Goal: Task Accomplishment & Management: Use online tool/utility

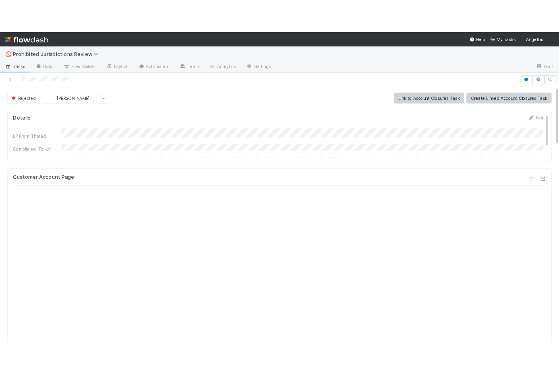
scroll to position [18, 0]
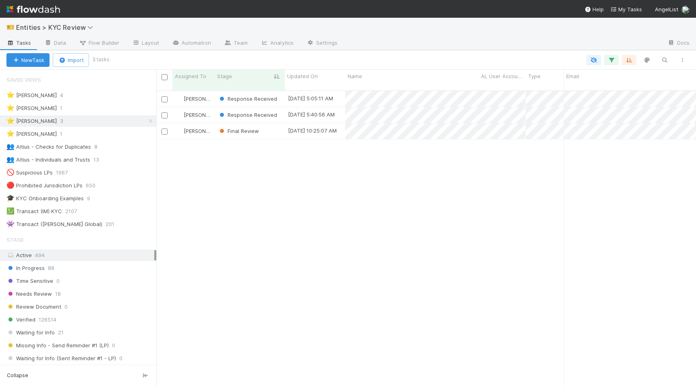
scroll to position [302, 540]
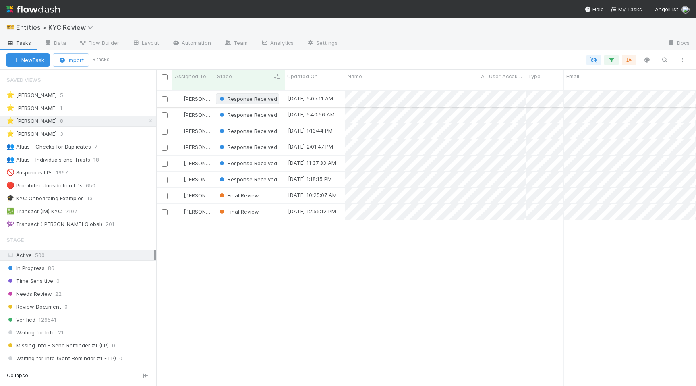
click at [228, 96] on span "Response Received" at bounding box center [247, 99] width 59 height 6
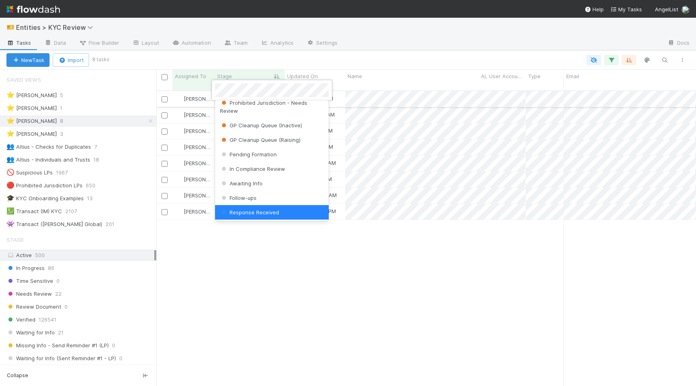
scroll to position [0, 0]
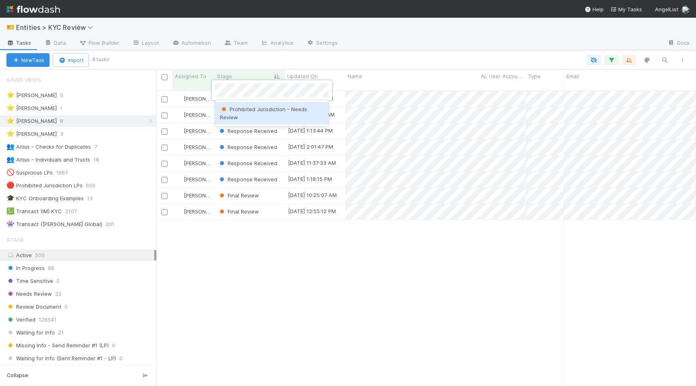
click at [233, 109] on span "Prohibited Jurisdiction - Needs Review" at bounding box center [263, 113] width 87 height 15
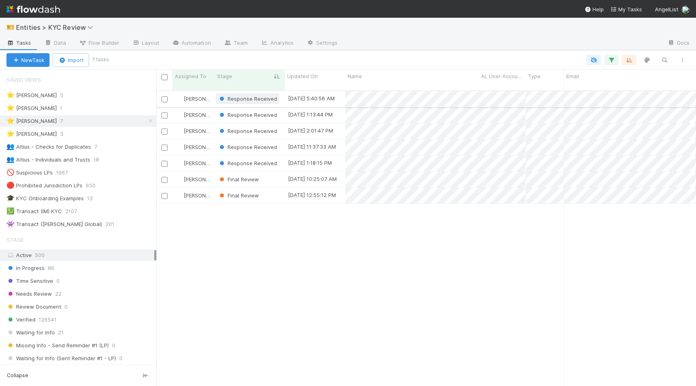
click at [245, 96] on span "Response Received" at bounding box center [247, 99] width 59 height 6
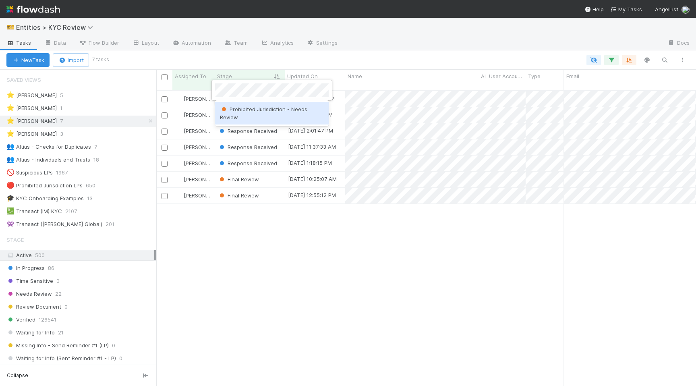
click at [245, 114] on div "Prohibited Jurisdiction - Needs Review" at bounding box center [272, 113] width 114 height 23
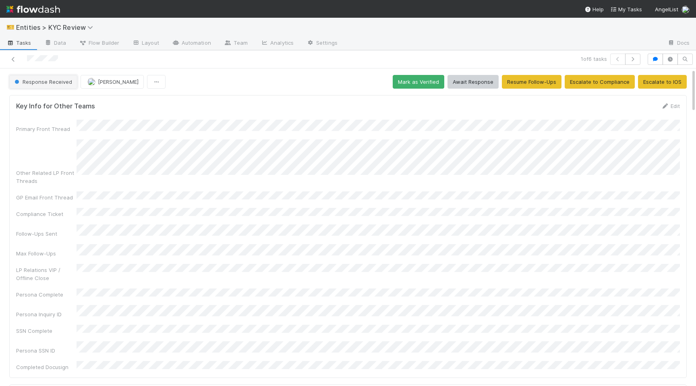
click at [55, 77] on button "Response Received" at bounding box center [43, 82] width 68 height 14
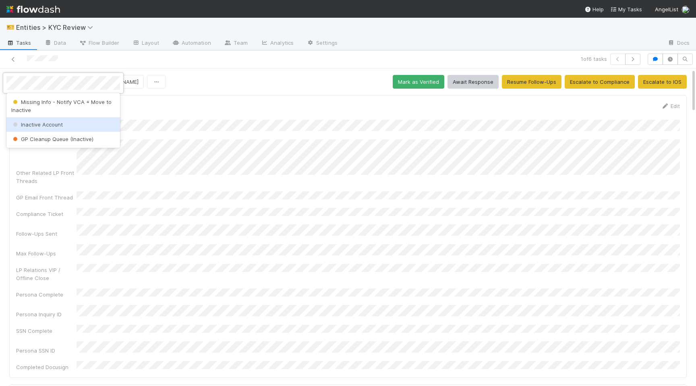
click at [45, 123] on span "Inactive Account" at bounding box center [37, 124] width 52 height 6
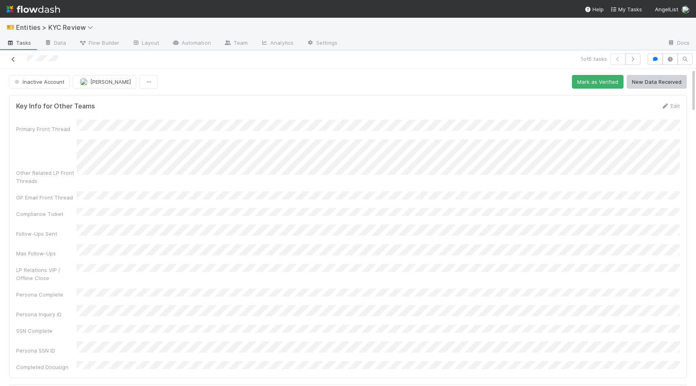
click at [13, 59] on icon at bounding box center [13, 59] width 8 height 5
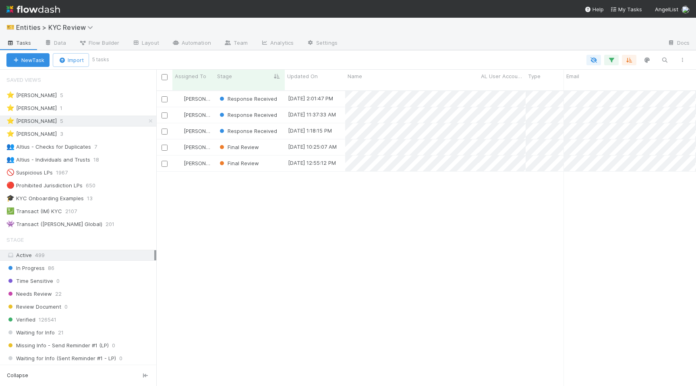
scroll to position [0, 0]
click at [247, 97] on div "Response Received" at bounding box center [250, 99] width 70 height 16
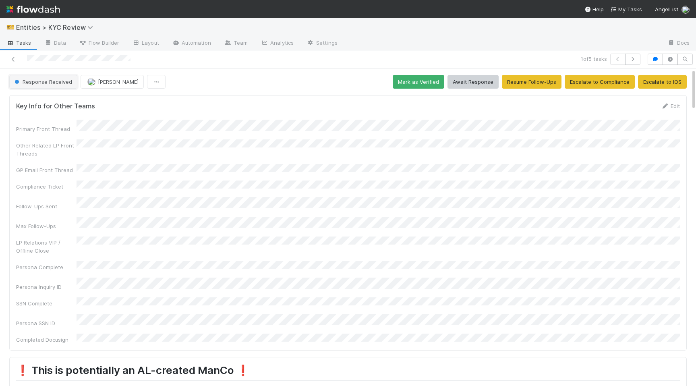
click at [39, 82] on span "Response Received" at bounding box center [42, 82] width 59 height 6
click at [27, 103] on span "Awaiting Info" at bounding box center [32, 102] width 43 height 6
click at [12, 63] on div at bounding box center [164, 59] width 322 height 11
click at [12, 58] on icon at bounding box center [13, 59] width 8 height 5
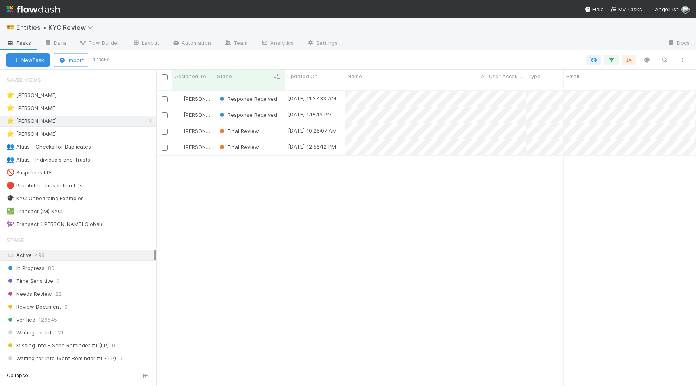
scroll to position [302, 540]
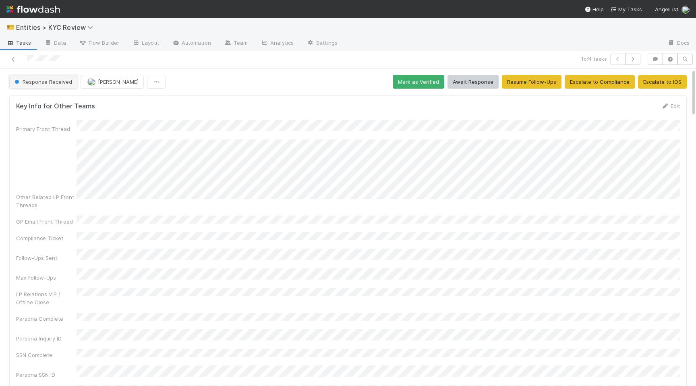
click at [52, 84] on span "Response Received" at bounding box center [42, 82] width 59 height 6
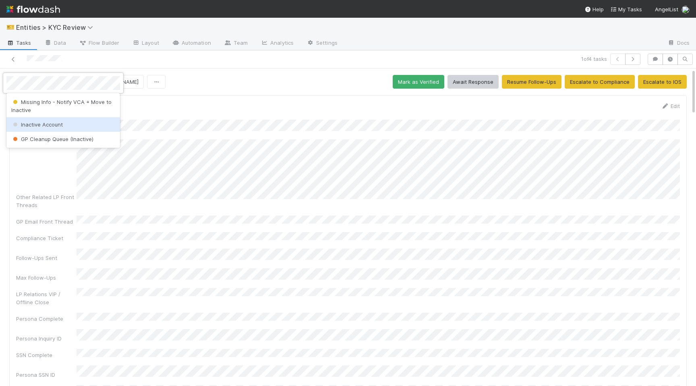
click at [27, 125] on span "Inactive Account" at bounding box center [37, 124] width 52 height 6
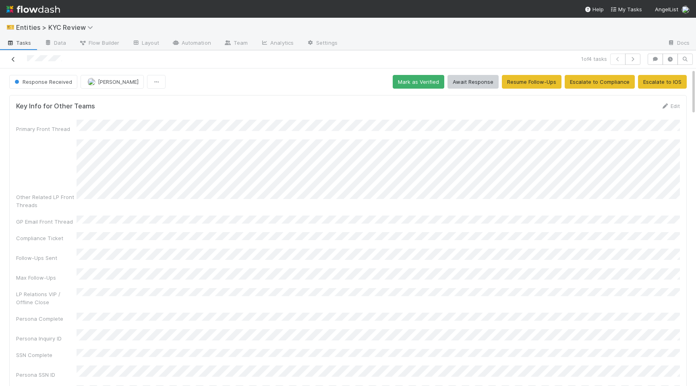
click at [9, 58] on icon at bounding box center [13, 59] width 8 height 5
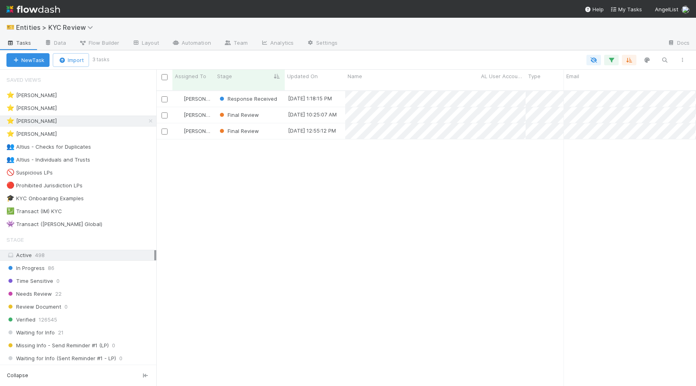
scroll to position [302, 540]
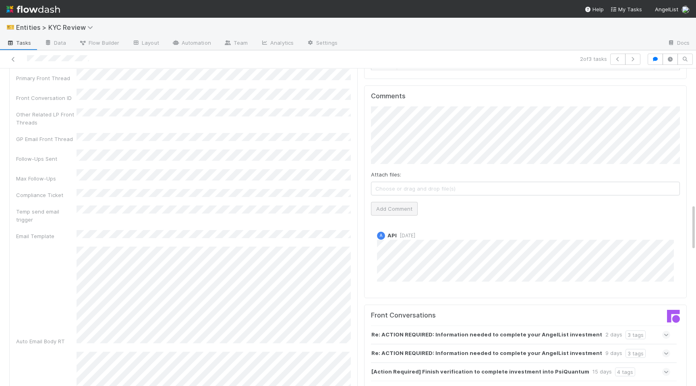
scroll to position [922, 0]
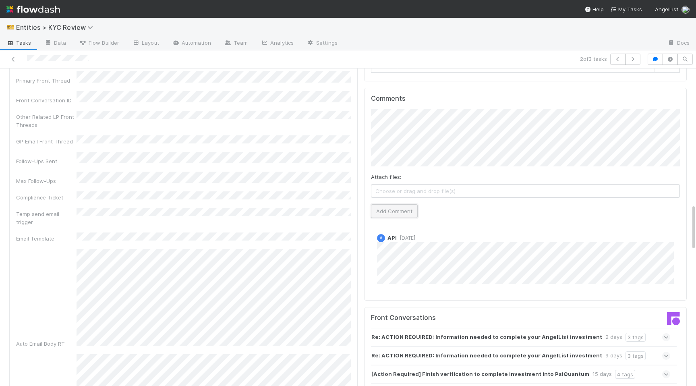
click at [378, 204] on button "Add Comment" at bounding box center [394, 211] width 47 height 14
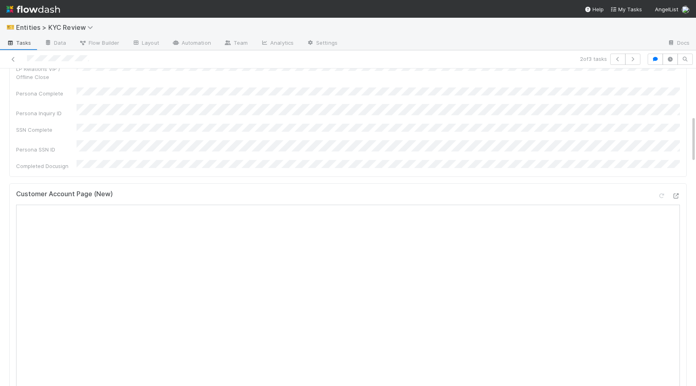
scroll to position [0, 0]
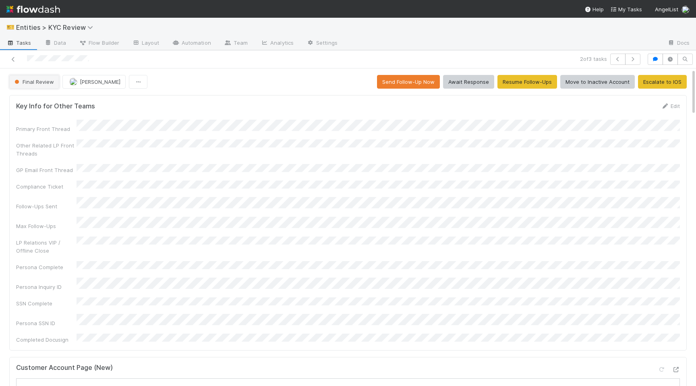
click at [46, 84] on span "Final Review" at bounding box center [33, 82] width 41 height 6
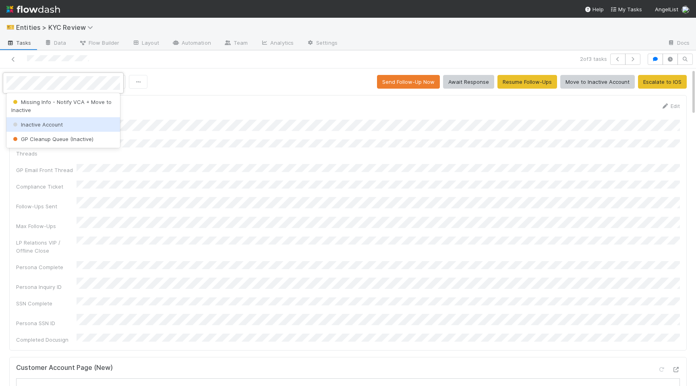
click at [33, 122] on span "Inactive Account" at bounding box center [37, 124] width 52 height 6
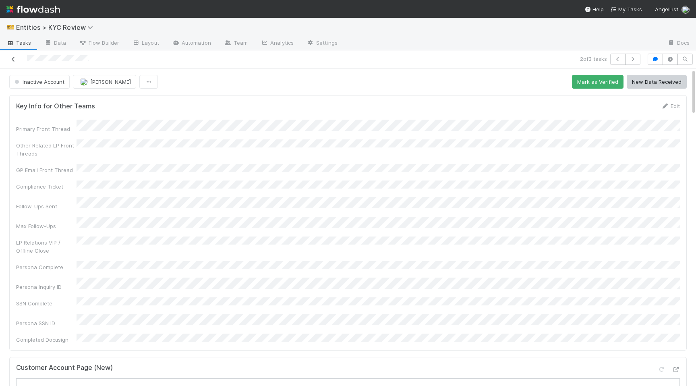
click at [10, 58] on icon at bounding box center [13, 59] width 8 height 5
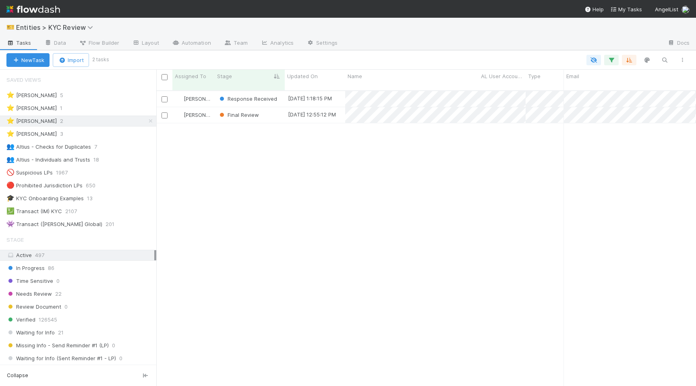
scroll to position [0, 0]
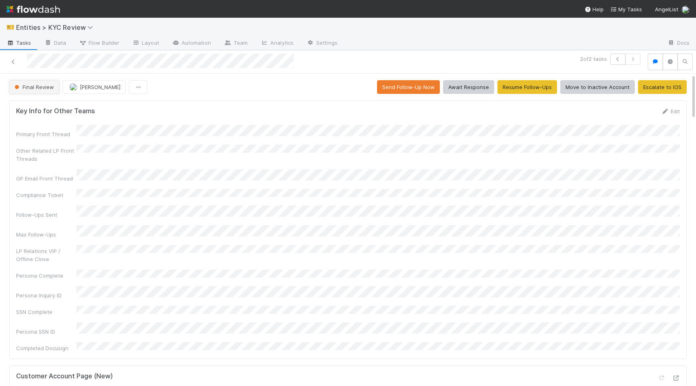
click at [32, 91] on button "Final Review" at bounding box center [34, 87] width 50 height 14
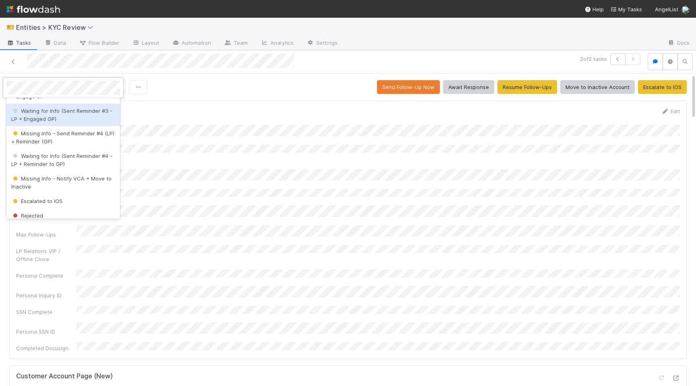
scroll to position [180, 0]
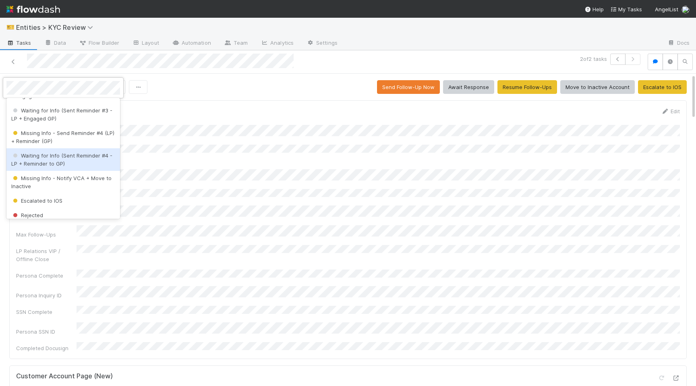
click at [54, 166] on span "Waiting for Info (Sent Reminder #4 - LP + Reminder to GP)" at bounding box center [61, 159] width 101 height 15
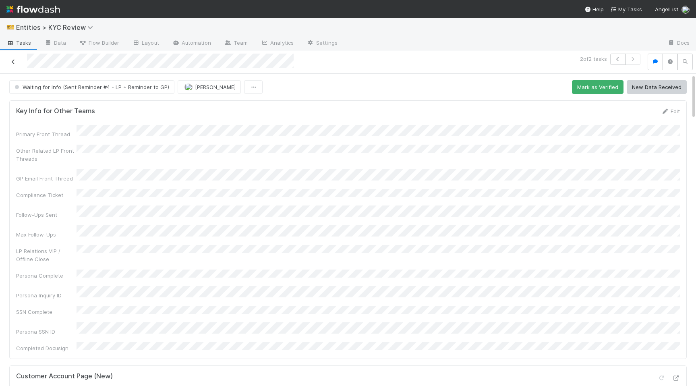
click at [14, 61] on icon at bounding box center [13, 61] width 8 height 5
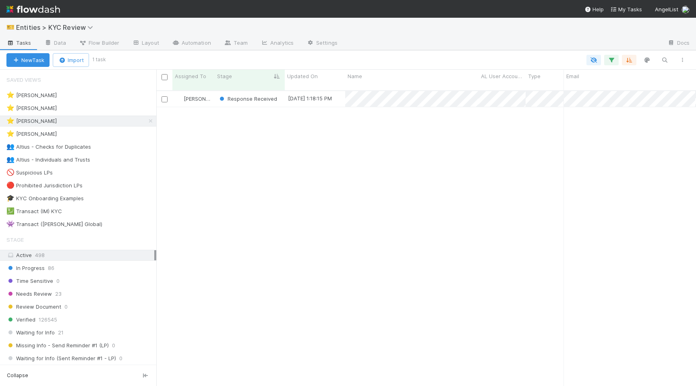
scroll to position [0, 0]
click at [435, 100] on div "Madison Stomberg Response Received 8/20/25, 1:18:15 PM 8/20/25, 9:30:16 AM 0 0 …" at bounding box center [426, 241] width 540 height 301
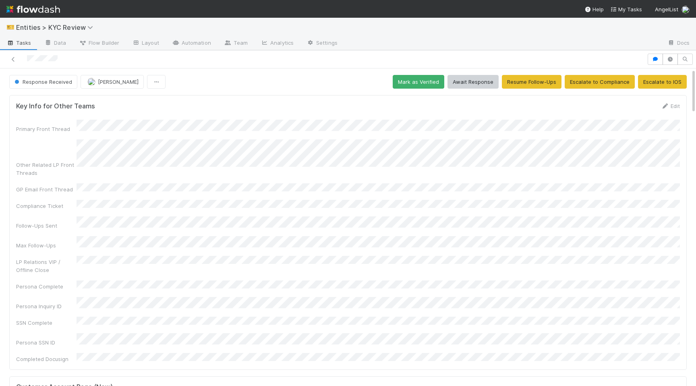
click at [45, 84] on span "Response Received" at bounding box center [42, 82] width 59 height 6
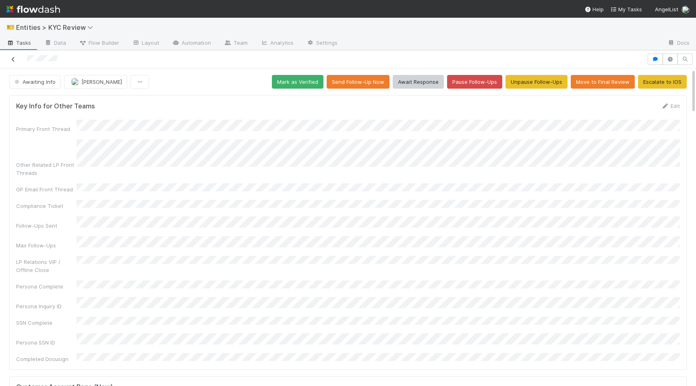
click at [9, 59] on div at bounding box center [323, 59] width 641 height 11
click at [15, 58] on icon at bounding box center [13, 59] width 8 height 5
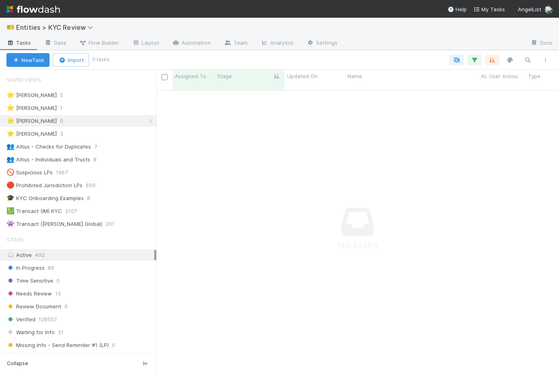
scroll to position [290, 403]
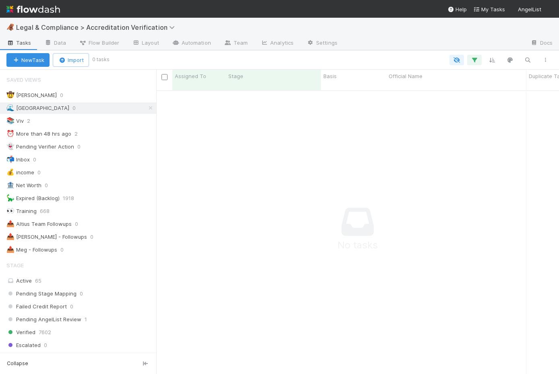
scroll to position [290, 403]
click at [151, 108] on icon at bounding box center [151, 108] width 8 height 5
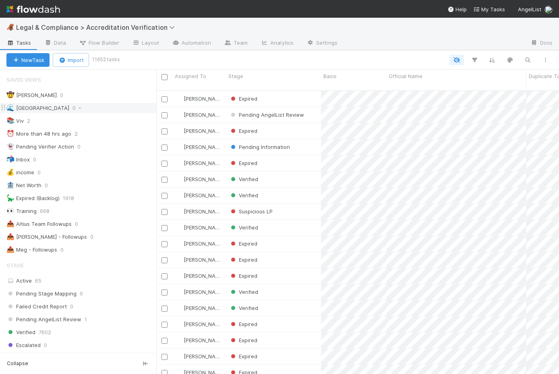
scroll to position [290, 403]
click at [525, 61] on icon "button" at bounding box center [528, 59] width 8 height 7
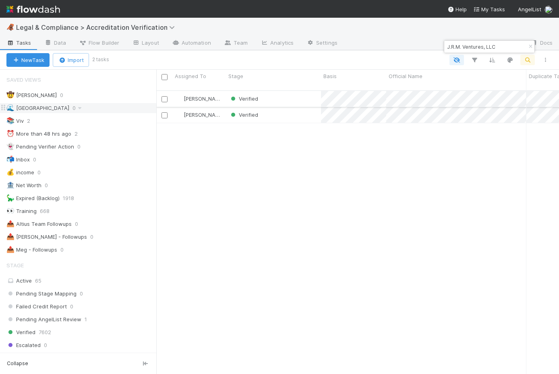
type input "J.R.M. Ventures, LLC"
click at [299, 97] on div "Verified" at bounding box center [273, 99] width 95 height 16
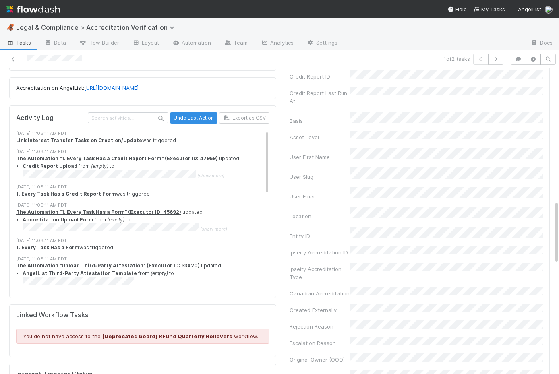
scroll to position [634, 0]
click at [11, 60] on icon at bounding box center [13, 59] width 8 height 5
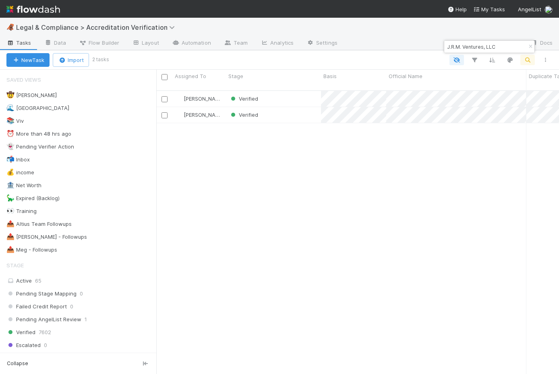
scroll to position [290, 403]
click at [306, 111] on div "Verified" at bounding box center [273, 115] width 95 height 16
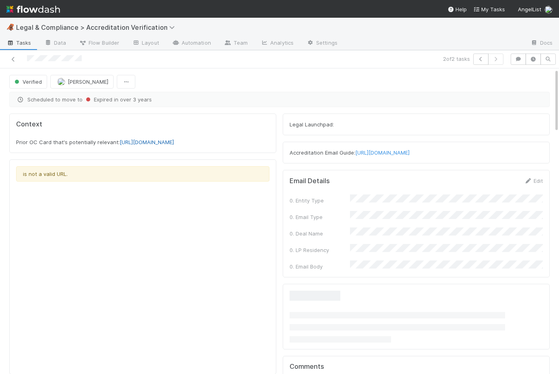
click at [154, 145] on link "https://al-venture.atlassian.net/browse/OC-17842?atlOrigin=eyJpIjoiMmU4N2MxZmU0…" at bounding box center [147, 142] width 54 height 6
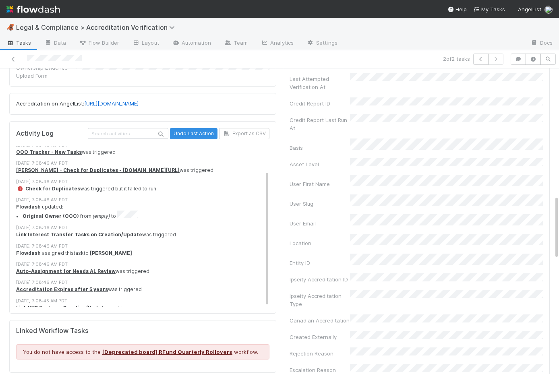
scroll to position [29, 0]
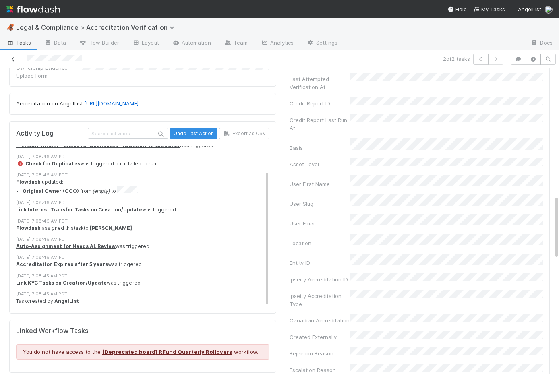
click at [15, 60] on icon at bounding box center [13, 59] width 8 height 5
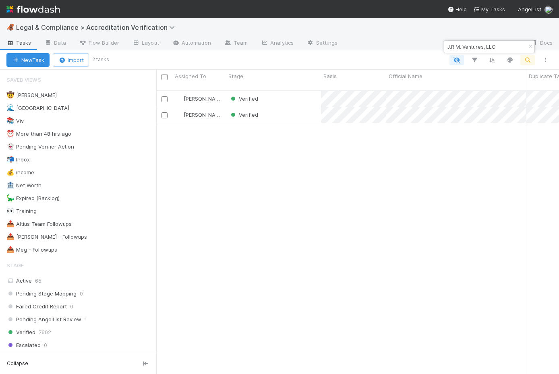
scroll to position [290, 403]
click at [287, 96] on div "Verified" at bounding box center [273, 99] width 95 height 16
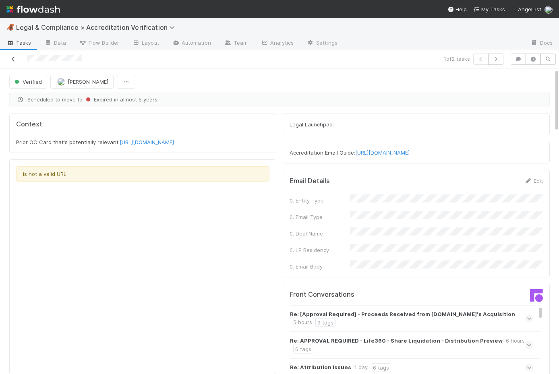
click at [10, 57] on icon at bounding box center [13, 59] width 8 height 5
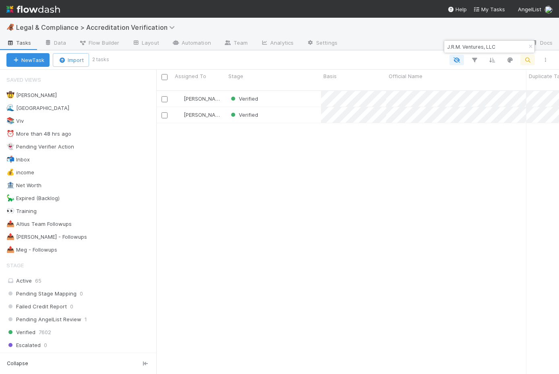
scroll to position [290, 403]
click at [91, 115] on div "🤠 Haley O'Brien 0 🌊 Madison 0 📚 Viv 2 ⏰ More than 48 hrs ago 2 👻 Pending Verifi…" at bounding box center [78, 173] width 156 height 166
click at [102, 107] on div "🌊 Madison 0" at bounding box center [81, 108] width 150 height 10
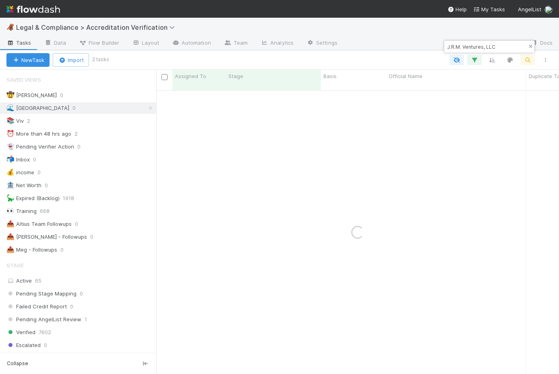
click at [531, 50] on button "button" at bounding box center [530, 47] width 9 height 10
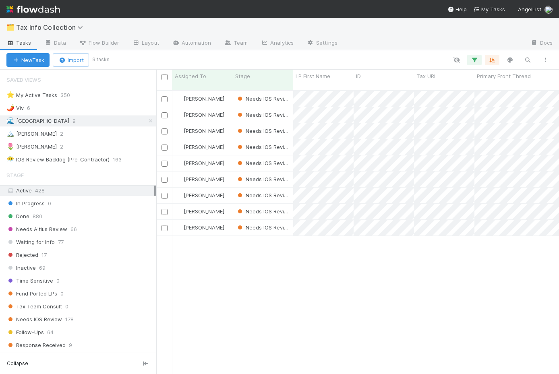
scroll to position [290, 403]
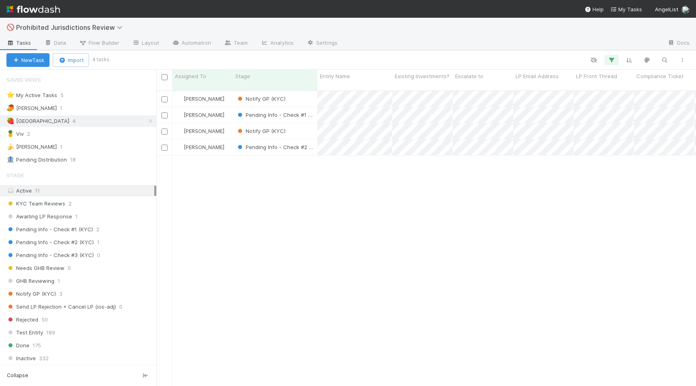
scroll to position [0, 0]
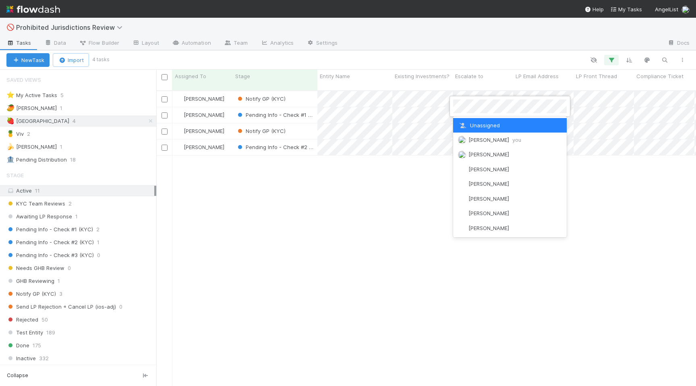
click at [428, 109] on div at bounding box center [348, 193] width 696 height 386
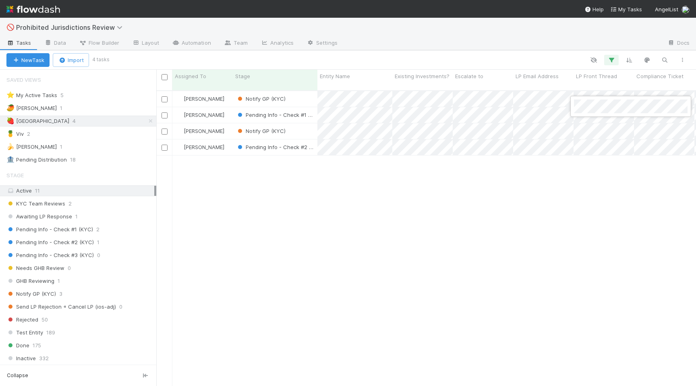
click at [452, 130] on div at bounding box center [348, 193] width 696 height 386
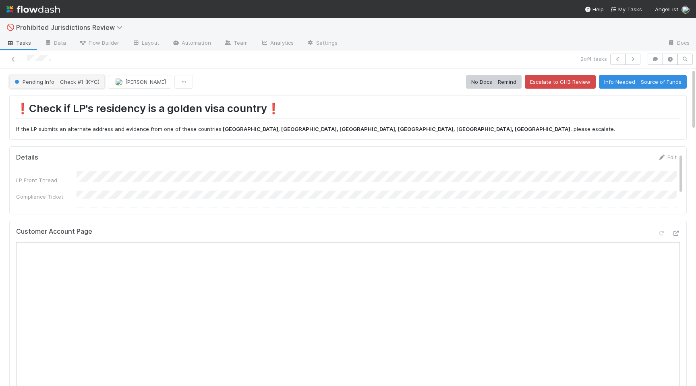
click at [75, 82] on span "Pending Info - Check #1 (KYC)" at bounding box center [56, 82] width 87 height 6
click at [66, 105] on div "Inactive" at bounding box center [63, 102] width 114 height 15
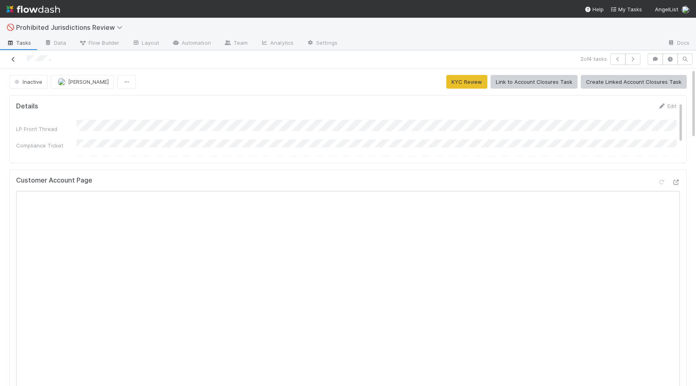
click at [12, 60] on icon at bounding box center [13, 59] width 8 height 5
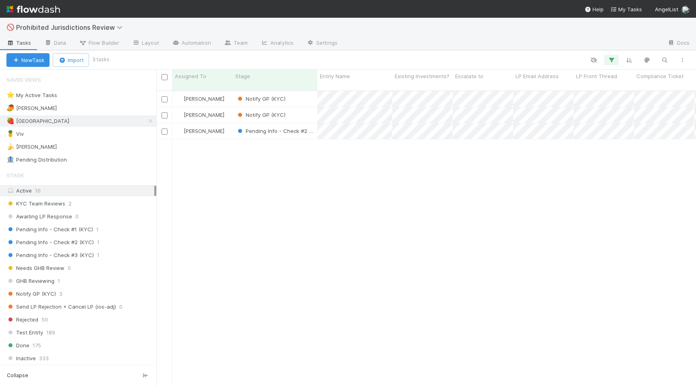
scroll to position [0, 0]
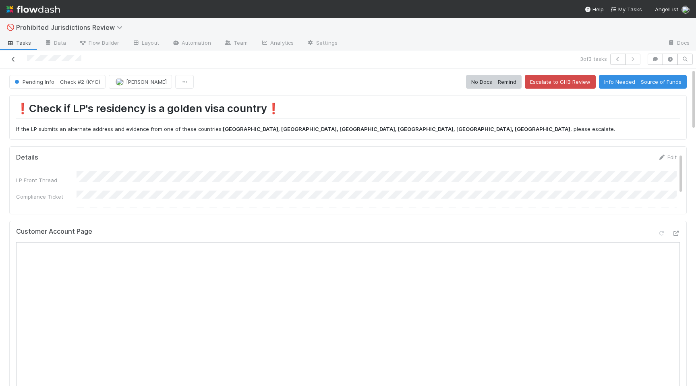
click at [15, 57] on icon at bounding box center [13, 59] width 8 height 5
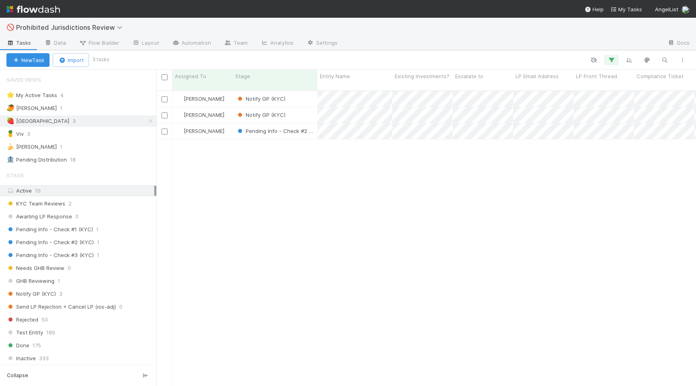
scroll to position [0, 0]
click at [463, 137] on div "Madison Stomberg Notify GP (KYC) 0 1 0 7/30/25, 3:05:21 AM 8/19/25, 3:16:11 PM …" at bounding box center [426, 241] width 540 height 301
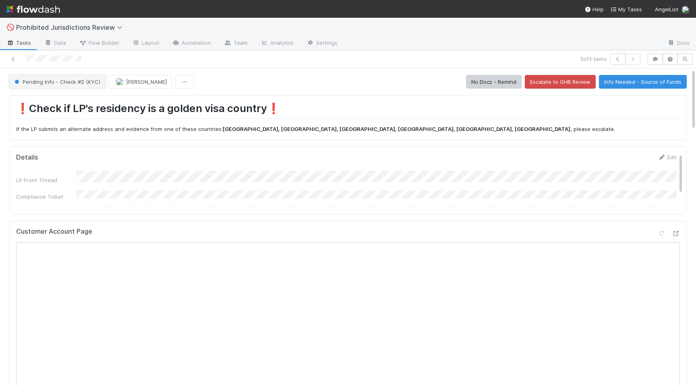
click at [75, 80] on span "Pending Info - Check #2 (KYC)" at bounding box center [56, 82] width 87 height 6
click at [61, 100] on span "Awaiting LP Response" at bounding box center [44, 102] width 66 height 6
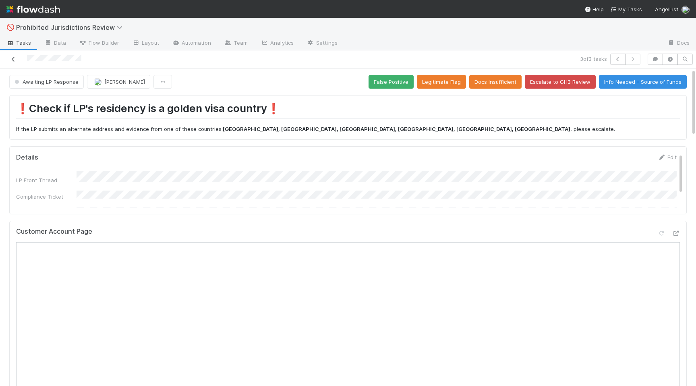
click at [15, 58] on icon at bounding box center [13, 59] width 8 height 5
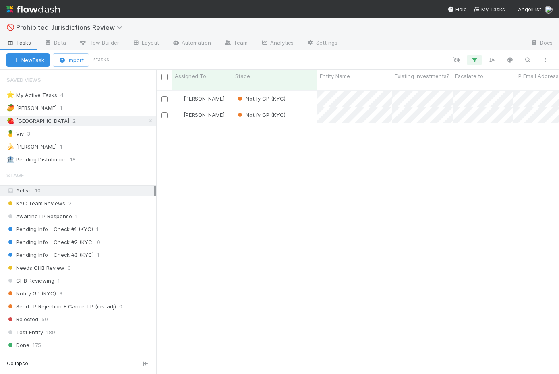
scroll to position [290, 403]
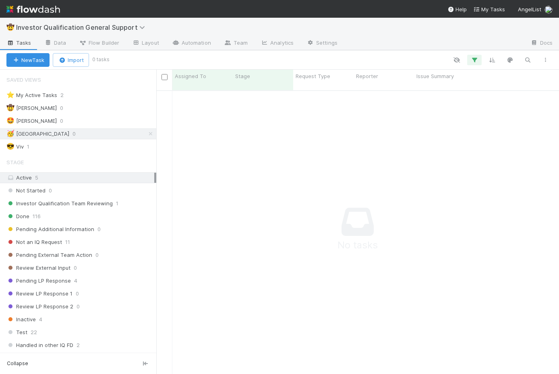
scroll to position [290, 403]
